Goal: Transaction & Acquisition: Subscribe to service/newsletter

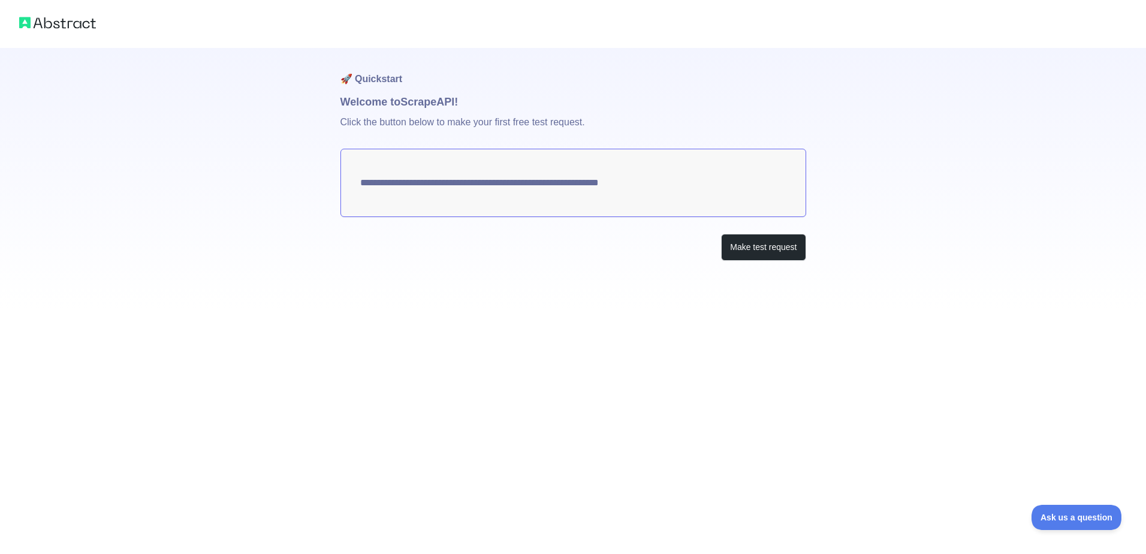
click at [811, 110] on div "**********" at bounding box center [573, 154] width 1146 height 309
click at [79, 22] on img at bounding box center [57, 22] width 77 height 17
click at [749, 245] on button "Make test request" at bounding box center [763, 247] width 85 height 27
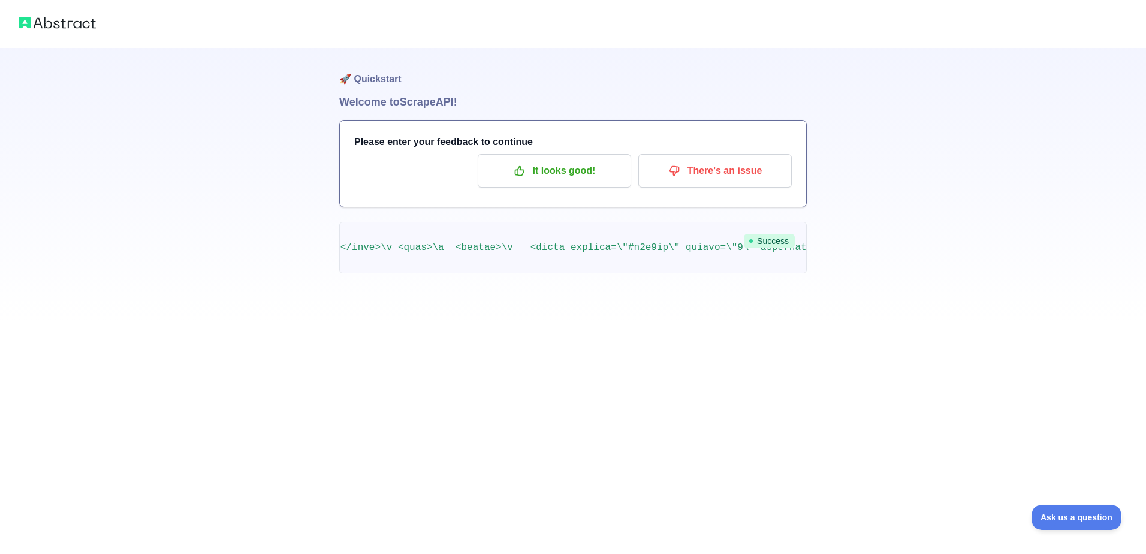
scroll to position [0, 1767]
click at [61, 28] on img at bounding box center [57, 22] width 77 height 17
click at [21, 27] on img at bounding box center [57, 22] width 77 height 17
click at [561, 180] on p "It looks good!" at bounding box center [554, 171] width 135 height 20
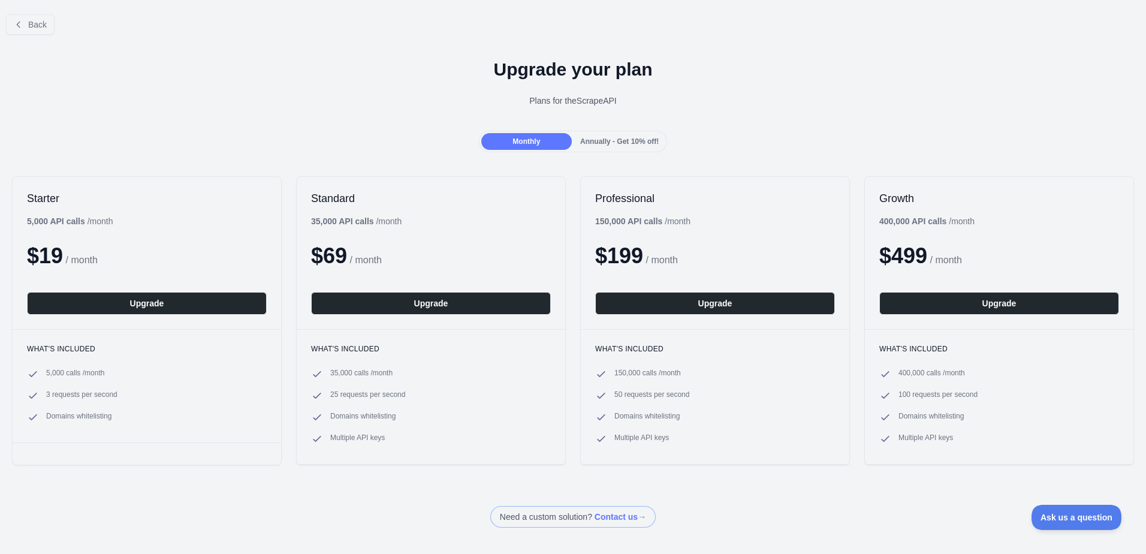
click at [424, 103] on div "Plans for the Scrape API" at bounding box center [573, 101] width 1127 height 12
click at [610, 146] on div "Annually - Get 10% off!" at bounding box center [619, 141] width 91 height 17
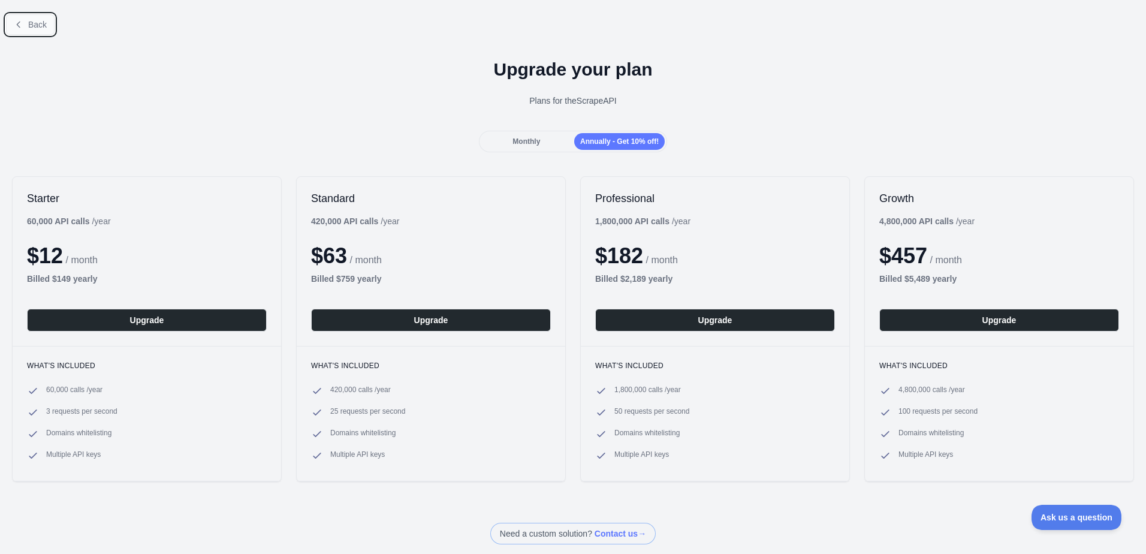
click at [10, 22] on button "Back" at bounding box center [30, 24] width 49 height 20
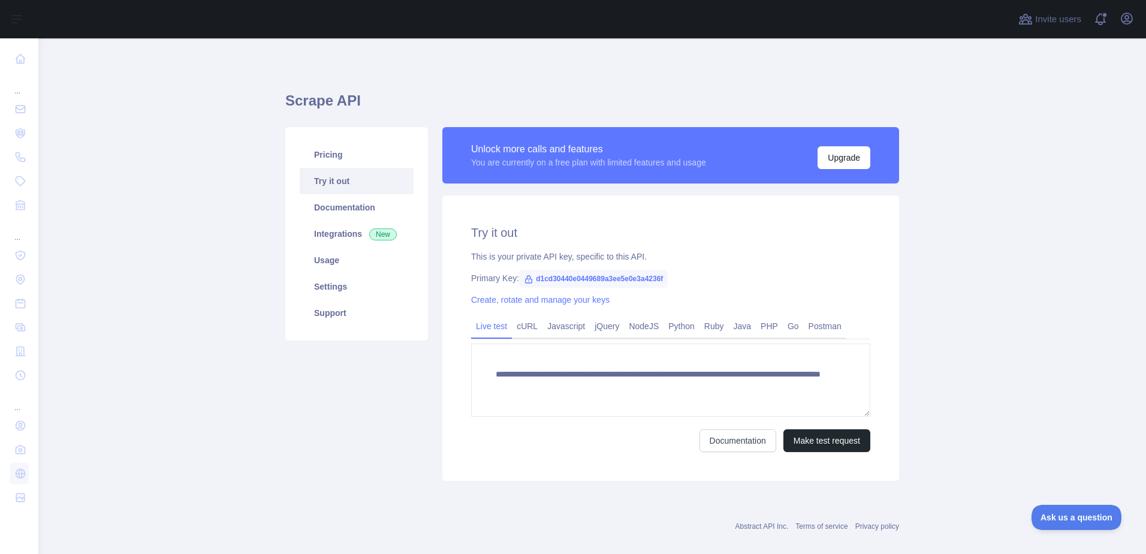
click at [347, 177] on link "Try it out" at bounding box center [357, 181] width 114 height 26
click at [727, 448] on link "Documentation" at bounding box center [738, 440] width 77 height 23
